Goal: Task Accomplishment & Management: Complete application form

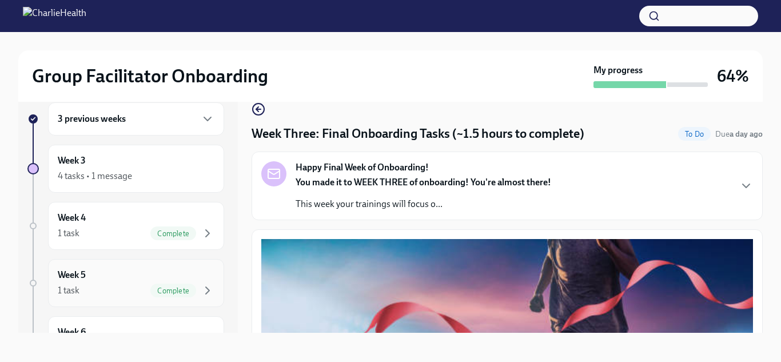
scroll to position [329, 0]
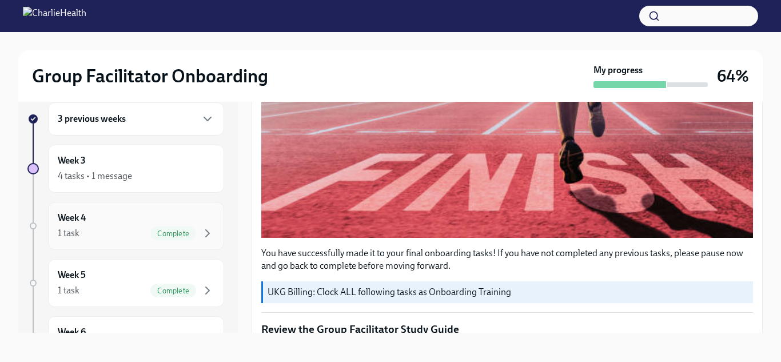
click at [149, 211] on div "Week 4 1 task Complete" at bounding box center [136, 225] width 157 height 29
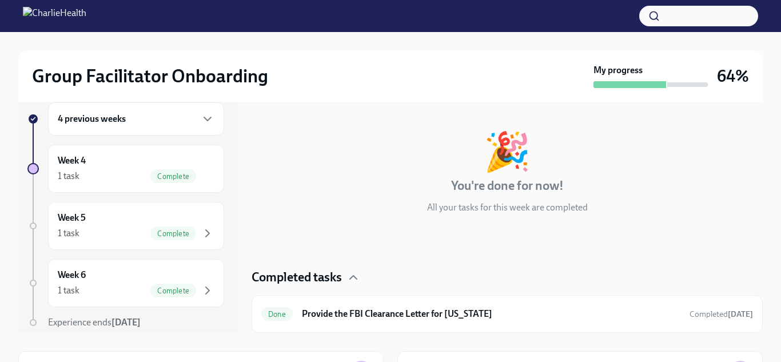
scroll to position [22, 0]
click at [206, 225] on div "Week 5 1 task Complete" at bounding box center [136, 225] width 157 height 29
click at [205, 177] on icon "button" at bounding box center [208, 176] width 14 height 14
click at [209, 119] on icon "button" at bounding box center [207, 118] width 7 height 3
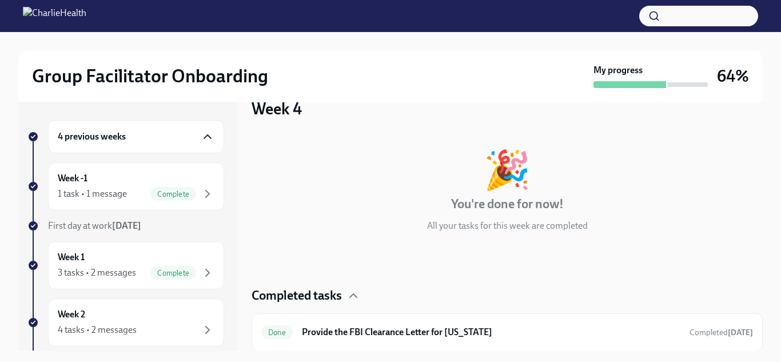
click at [190, 148] on div "4 previous weeks" at bounding box center [136, 136] width 176 height 33
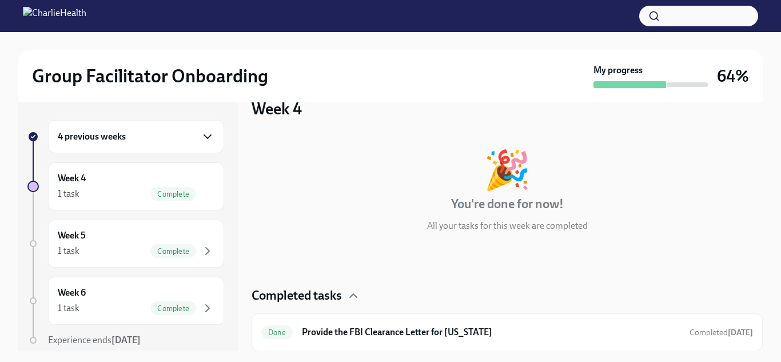
click at [196, 121] on div "4 previous weeks" at bounding box center [136, 136] width 176 height 33
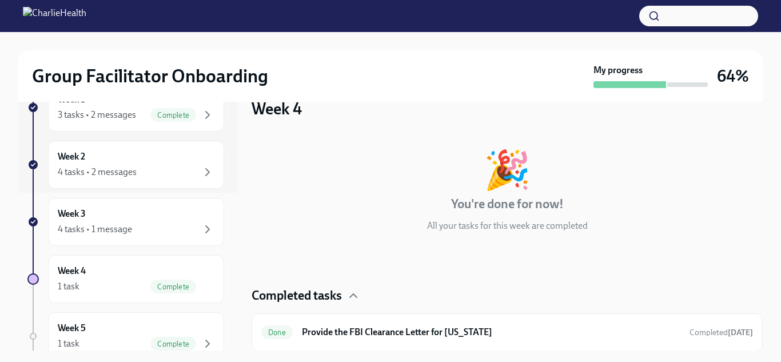
scroll to position [157, 0]
click at [126, 225] on div "4 tasks • 1 message" at bounding box center [95, 229] width 74 height 13
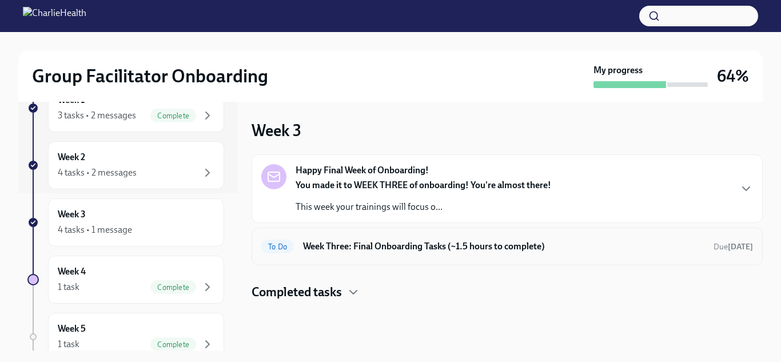
click at [493, 254] on div "To Do Week Three: Final Onboarding Tasks (~1.5 hours to complete) Due [DATE]" at bounding box center [507, 246] width 492 height 18
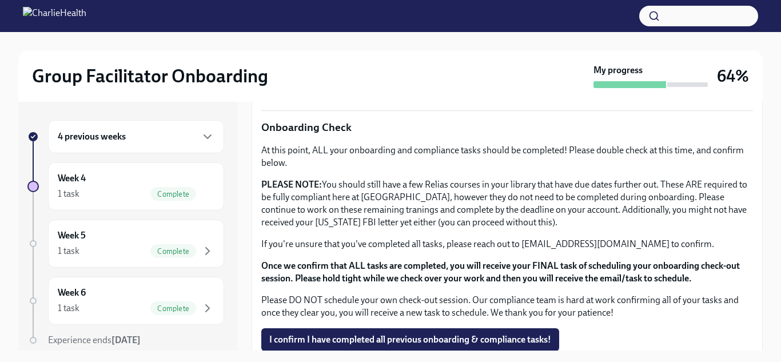
scroll to position [949, 0]
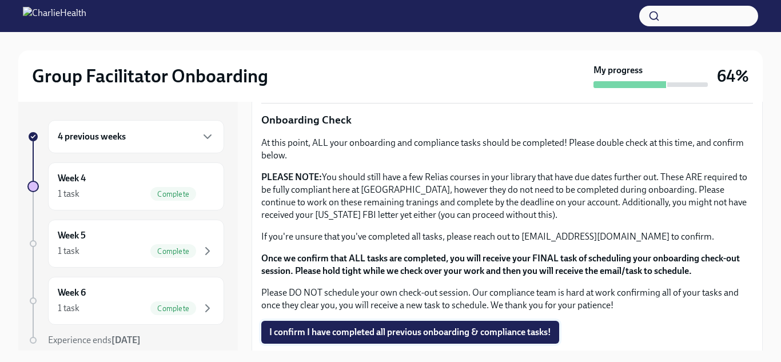
click at [358, 326] on span "I confirm I have completed all previous onboarding & compliance tasks!" at bounding box center [410, 331] width 282 height 11
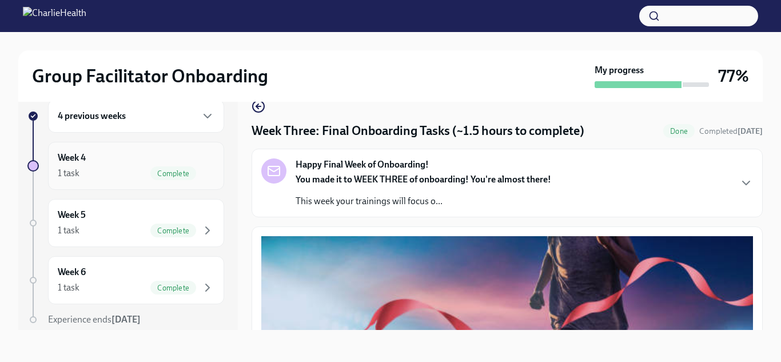
scroll to position [0, 0]
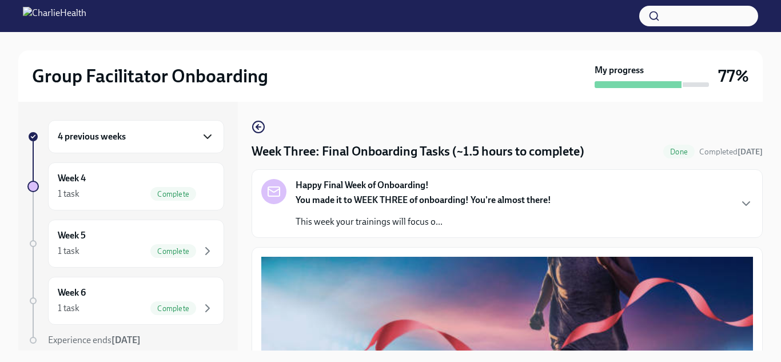
click at [206, 134] on icon "button" at bounding box center [208, 137] width 14 height 14
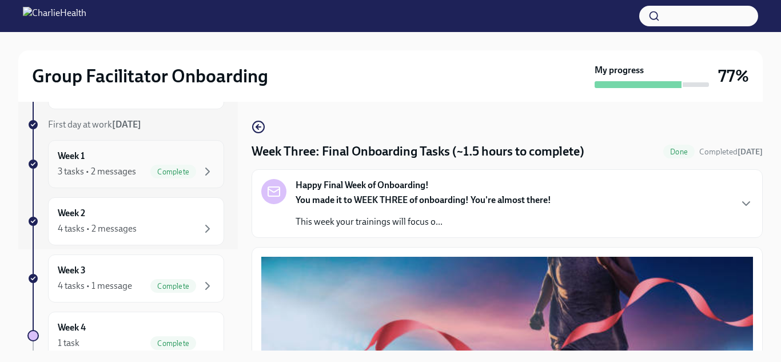
scroll to position [102, 0]
click at [151, 282] on span "Complete" at bounding box center [173, 285] width 46 height 9
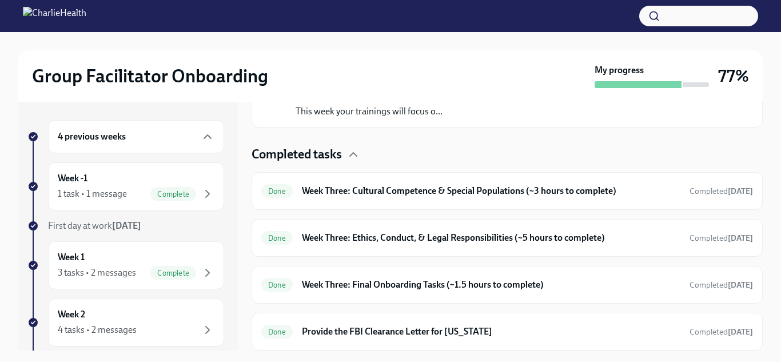
scroll to position [231, 0]
